Goal: Information Seeking & Learning: Learn about a topic

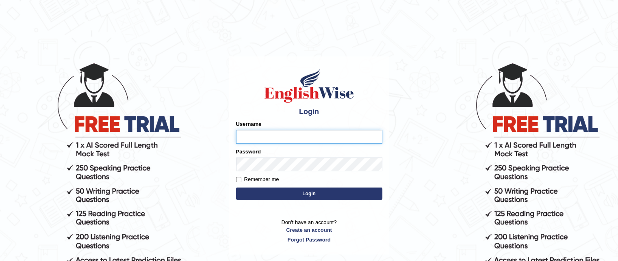
type input "Hasan_thapa"
click at [254, 189] on button "Login" at bounding box center [309, 194] width 146 height 12
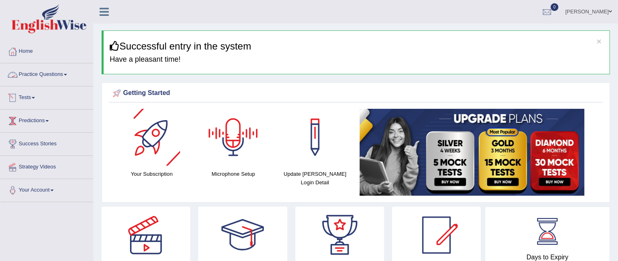
click at [41, 100] on link "Tests" at bounding box center [46, 97] width 93 height 20
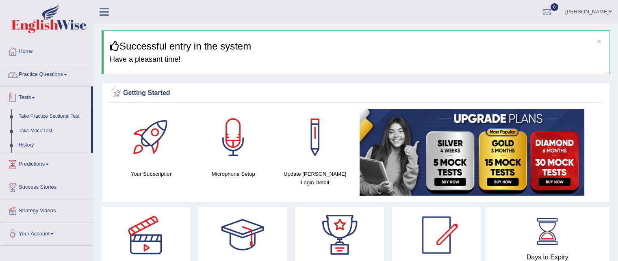
click at [42, 71] on link "Practice Questions" at bounding box center [46, 73] width 93 height 20
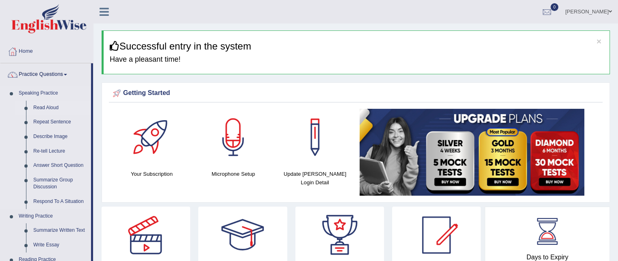
click at [51, 106] on link "Read Aloud" at bounding box center [60, 108] width 61 height 15
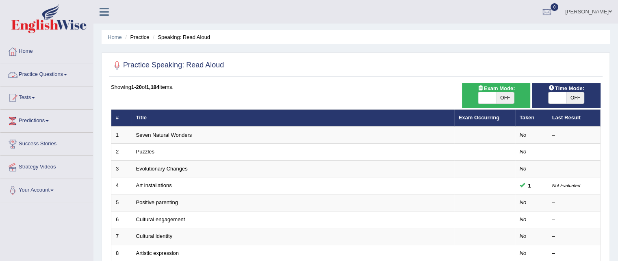
click at [54, 72] on link "Practice Questions" at bounding box center [46, 73] width 93 height 20
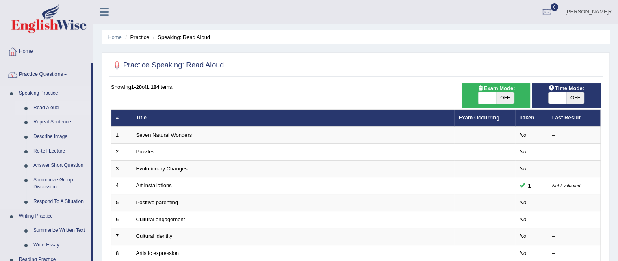
click at [57, 105] on link "Read Aloud" at bounding box center [60, 108] width 61 height 15
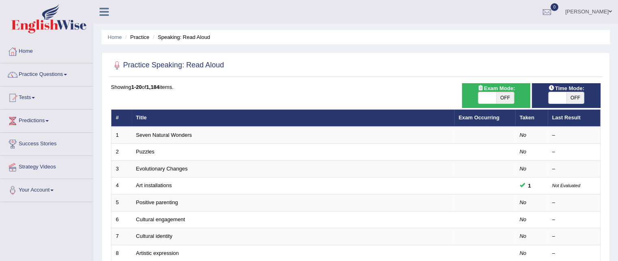
click at [166, 136] on link "Seven Natural Wonders" at bounding box center [164, 135] width 56 height 6
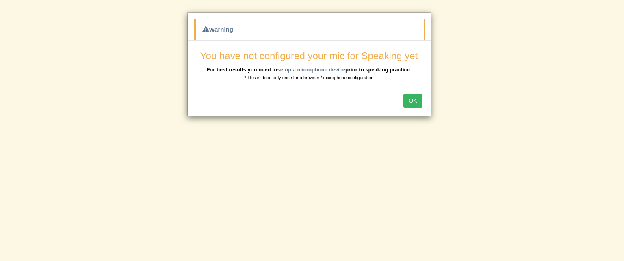
click at [417, 102] on button "OK" at bounding box center [413, 101] width 19 height 14
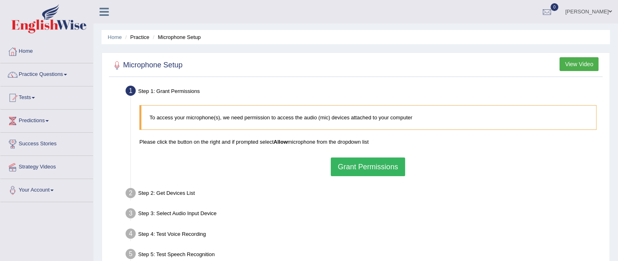
click at [358, 161] on button "Grant Permissions" at bounding box center [368, 167] width 74 height 19
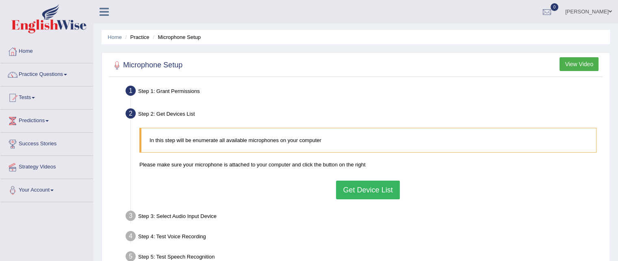
click at [346, 189] on button "Get Device List" at bounding box center [367, 190] width 63 height 19
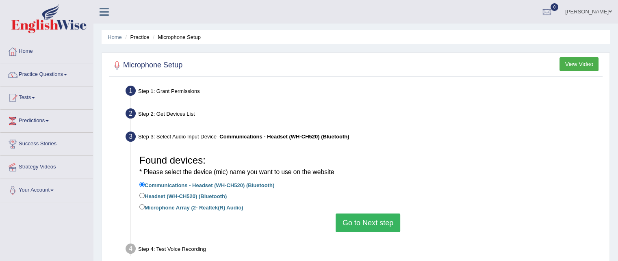
click at [356, 225] on button "Go to Next step" at bounding box center [368, 223] width 65 height 19
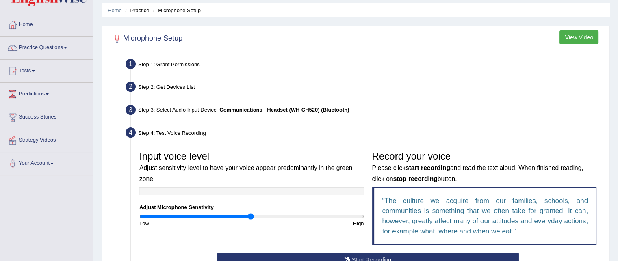
scroll to position [81, 0]
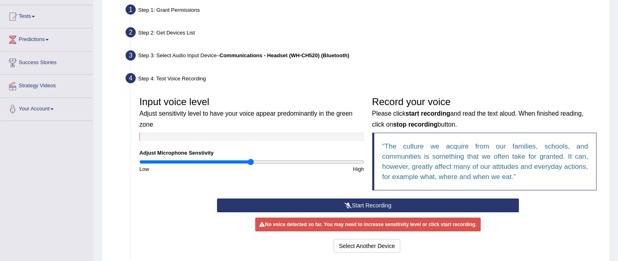
click at [314, 205] on button "Start Recording" at bounding box center [368, 206] width 302 height 14
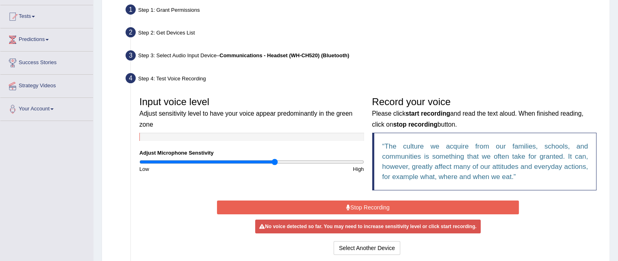
drag, startPoint x: 250, startPoint y: 161, endPoint x: 275, endPoint y: 167, distance: 25.3
type input "1.22"
click at [274, 165] on input "range" at bounding box center [251, 162] width 225 height 7
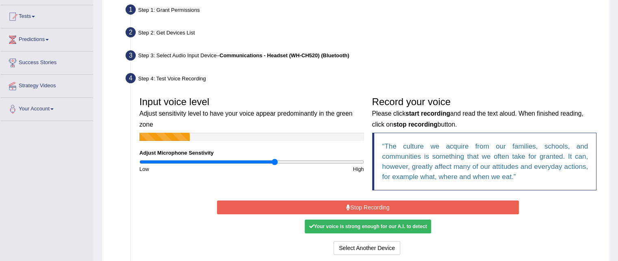
click at [315, 206] on button "Stop Recording" at bounding box center [368, 208] width 302 height 14
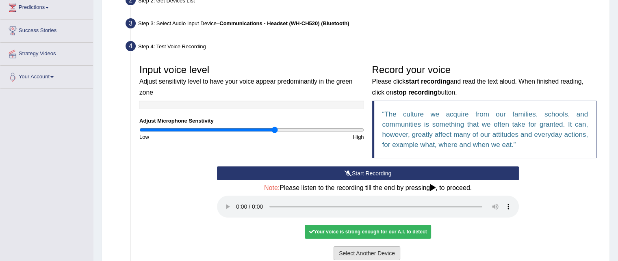
scroll to position [163, 0]
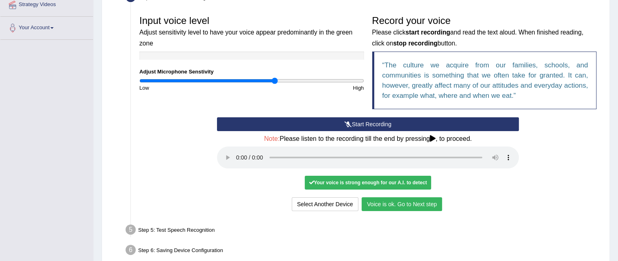
click at [428, 202] on button "Voice is ok. Go to Next step" at bounding box center [402, 205] width 80 height 14
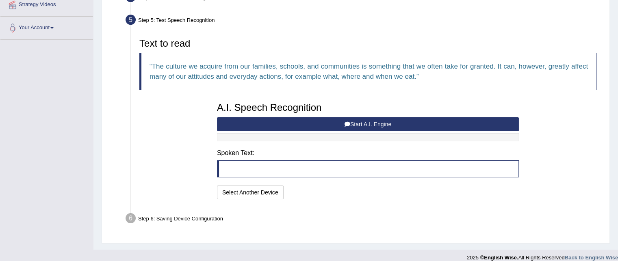
click at [320, 122] on button "Start A.I. Engine" at bounding box center [368, 124] width 302 height 14
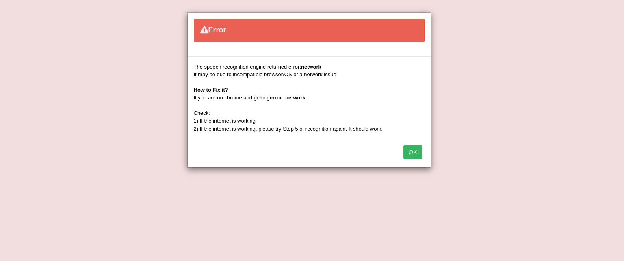
click at [411, 152] on button "OK" at bounding box center [413, 153] width 19 height 14
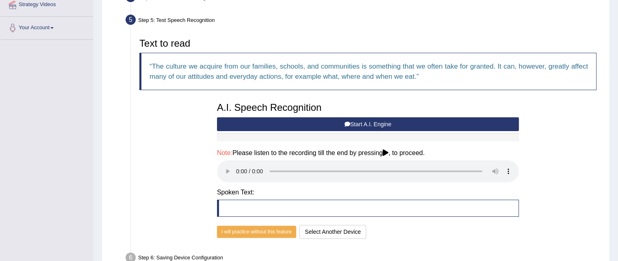
click at [365, 118] on button "Start A.I. Engine" at bounding box center [368, 124] width 302 height 14
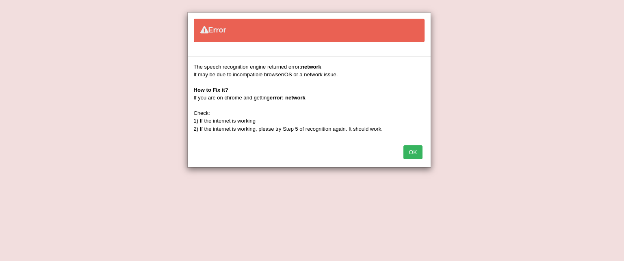
click at [405, 152] on button "OK" at bounding box center [413, 153] width 19 height 14
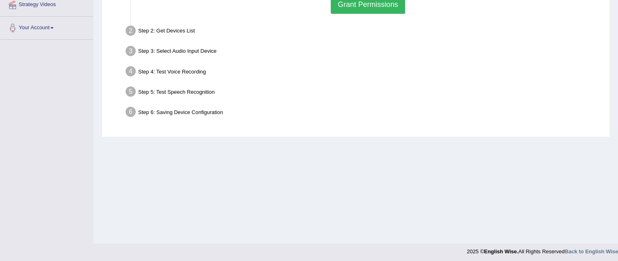
click at [351, 7] on button "Grant Permissions" at bounding box center [368, 4] width 74 height 19
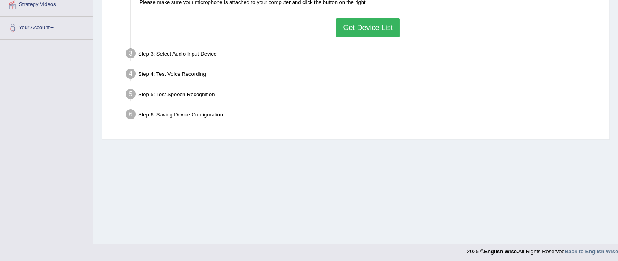
click at [338, 32] on button "Get Device List" at bounding box center [367, 27] width 63 height 19
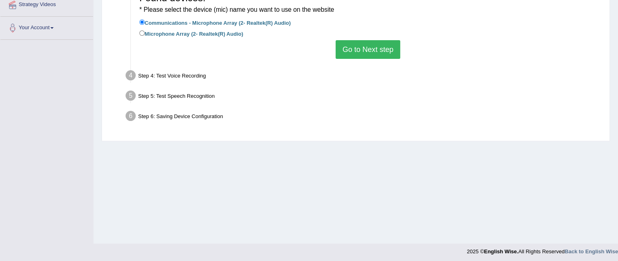
click at [365, 54] on button "Go to Next step" at bounding box center [368, 49] width 65 height 19
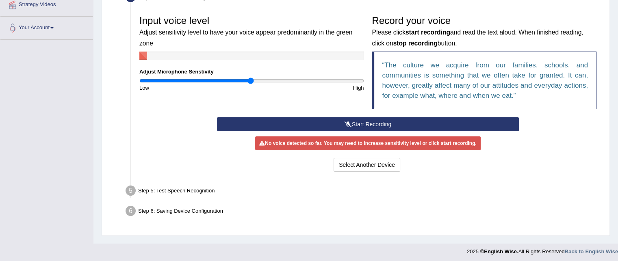
click at [364, 123] on button "Start Recording" at bounding box center [368, 124] width 302 height 14
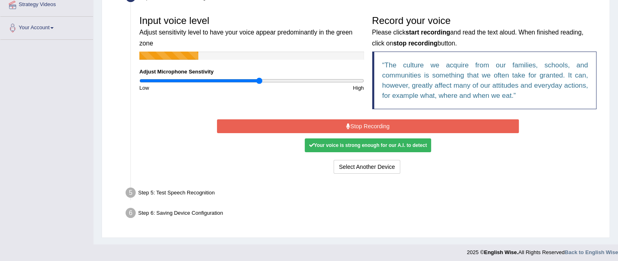
drag, startPoint x: 249, startPoint y: 78, endPoint x: 260, endPoint y: 80, distance: 11.0
type input "1.08"
click at [260, 80] on input "range" at bounding box center [251, 81] width 225 height 7
click at [312, 120] on button "Stop Recording" at bounding box center [368, 127] width 302 height 14
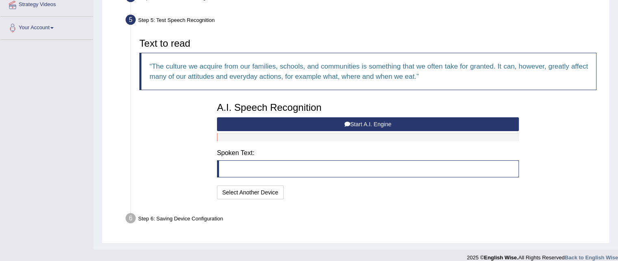
click at [309, 120] on button "Start A.I. Engine" at bounding box center [368, 124] width 302 height 14
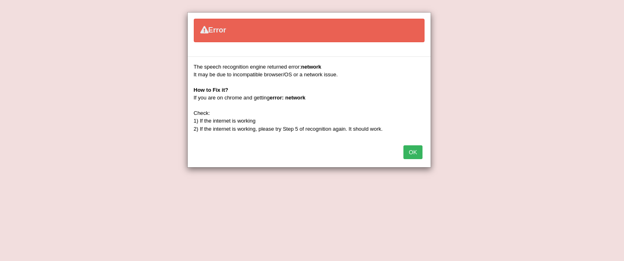
click at [566, 63] on div "Error The speech recognition engine returned error: network It may be due to in…" at bounding box center [312, 130] width 624 height 261
click at [419, 152] on button "OK" at bounding box center [413, 153] width 19 height 14
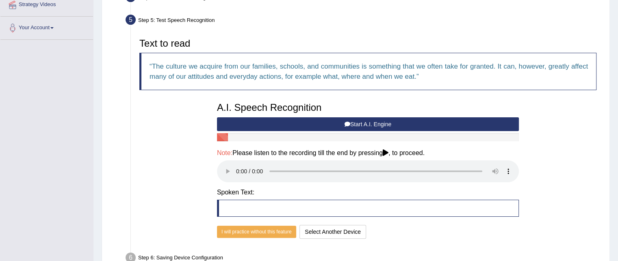
click at [335, 125] on button "Start A.I. Engine" at bounding box center [368, 124] width 302 height 14
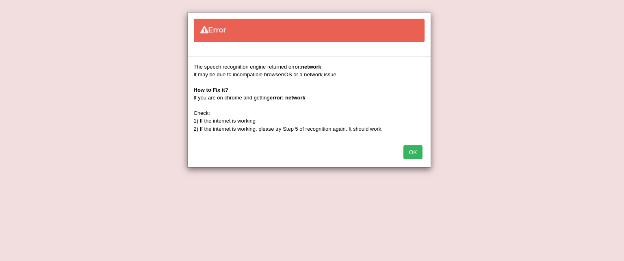
click at [420, 154] on button "OK" at bounding box center [413, 153] width 19 height 14
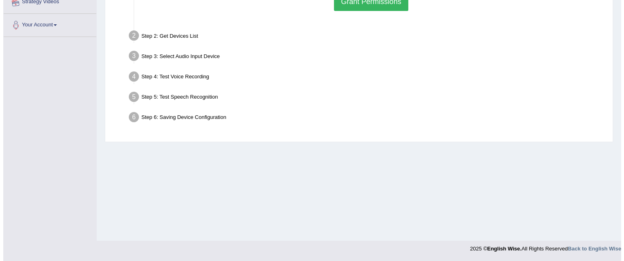
scroll to position [163, 0]
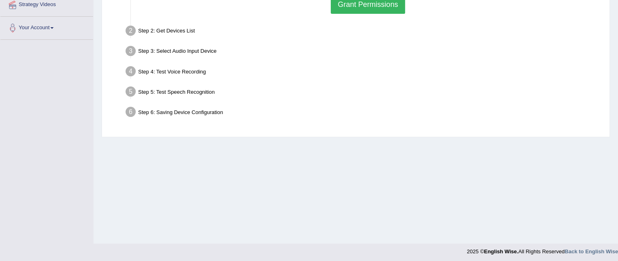
click at [366, 2] on button "Grant Permissions" at bounding box center [368, 4] width 74 height 19
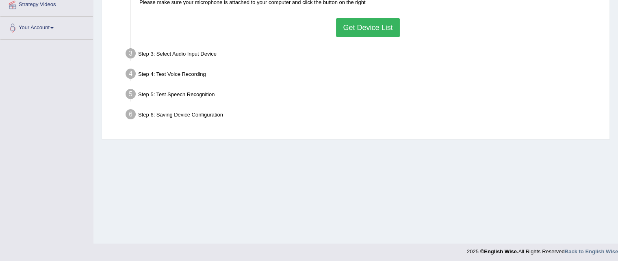
click at [370, 30] on button "Get Device List" at bounding box center [367, 27] width 63 height 19
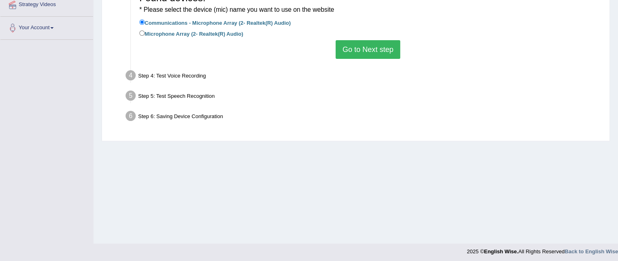
click at [213, 33] on label "Microphone Array (2- Realtek(R) Audio)" at bounding box center [191, 33] width 104 height 9
click at [145, 33] on input "Microphone Array (2- Realtek(R) Audio)" at bounding box center [141, 32] width 5 height 5
radio input "true"
click at [211, 20] on label "Communications - Microphone Array (2- Realtek(R) Audio)" at bounding box center [214, 22] width 151 height 9
click at [145, 20] on input "Communications - Microphone Array (2- Realtek(R) Audio)" at bounding box center [141, 22] width 5 height 5
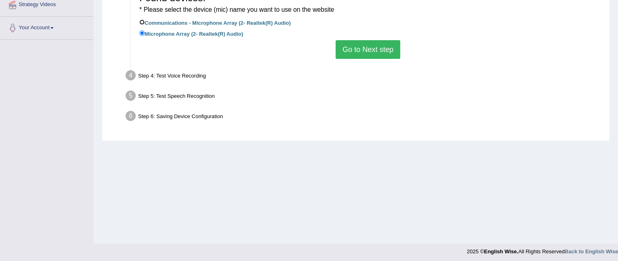
radio input "true"
click at [355, 50] on button "Go to Next step" at bounding box center [368, 49] width 65 height 19
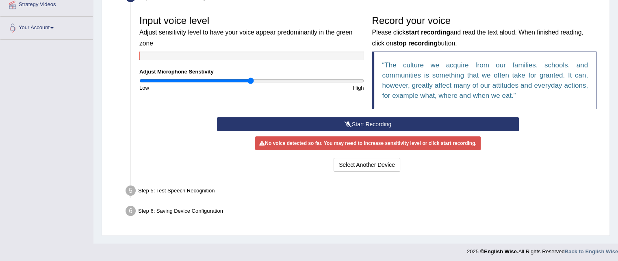
click at [354, 125] on button "Start Recording" at bounding box center [368, 124] width 302 height 14
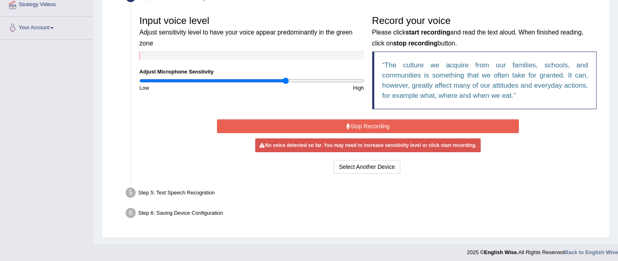
drag, startPoint x: 249, startPoint y: 82, endPoint x: 285, endPoint y: 82, distance: 36.6
type input "1.32"
click at [285, 82] on input "range" at bounding box center [251, 81] width 225 height 7
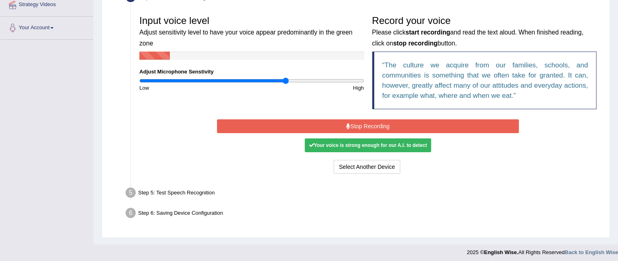
click at [363, 125] on button "Stop Recording" at bounding box center [368, 127] width 302 height 14
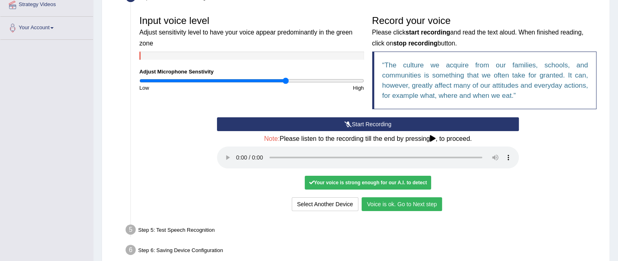
click at [417, 202] on button "Voice is ok. Go to Next step" at bounding box center [402, 205] width 80 height 14
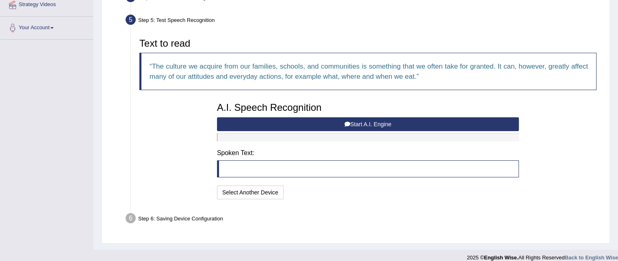
click at [307, 123] on button "Start A.I. Engine" at bounding box center [368, 124] width 302 height 14
